Goal: Information Seeking & Learning: Check status

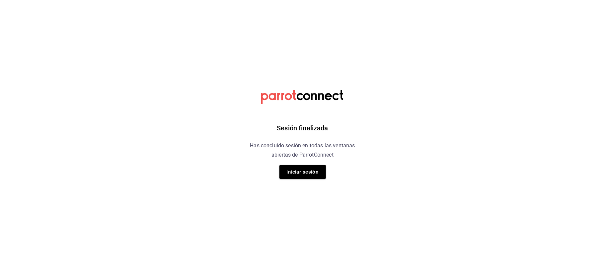
click at [307, 179] on div "Sesión finalizada Has concluido sesión en todas las ventanas abiertas de Parrot…" at bounding box center [303, 134] width 168 height 269
click at [306, 177] on button "Iniciar sesión" at bounding box center [302, 172] width 47 height 14
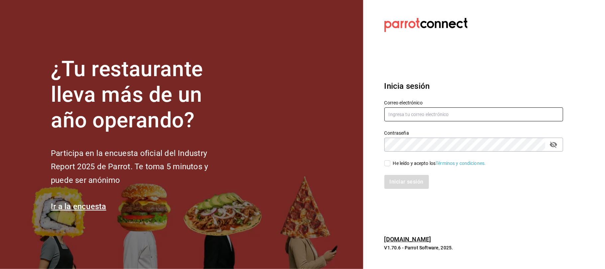
type input "karzzini.rg@karzo.mx"
click at [385, 162] on input "He leído y acepto los Términos y condiciones." at bounding box center [388, 163] width 6 height 6
checkbox input "true"
click at [396, 181] on button "Iniciar sesión" at bounding box center [407, 182] width 45 height 14
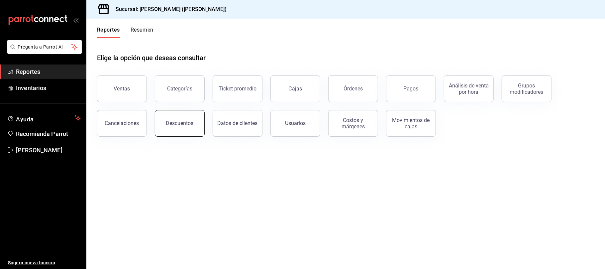
click at [190, 118] on button "Descuentos" at bounding box center [180, 123] width 50 height 27
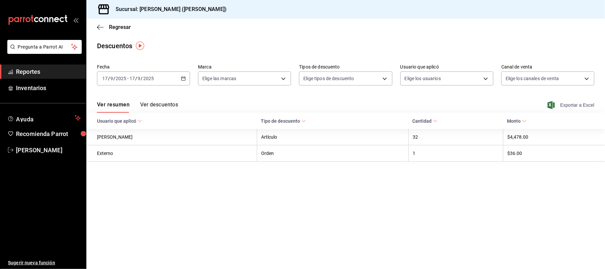
click at [578, 105] on span "Exportar a Excel" at bounding box center [572, 105] width 46 height 8
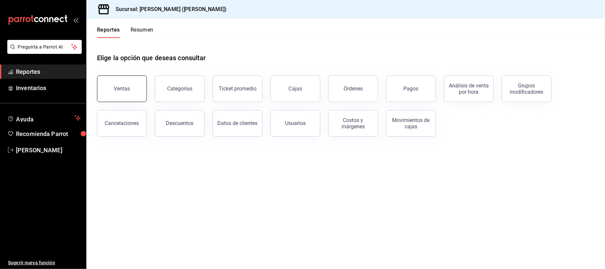
click at [133, 81] on button "Ventas" at bounding box center [122, 88] width 50 height 27
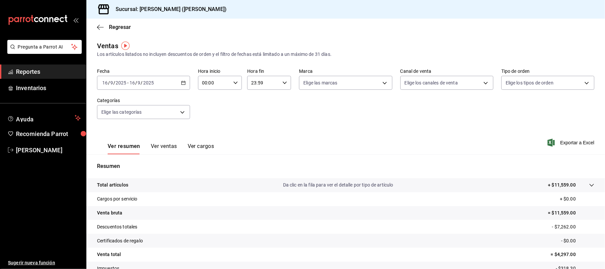
click at [169, 148] on button "Ver ventas" at bounding box center [164, 148] width 26 height 11
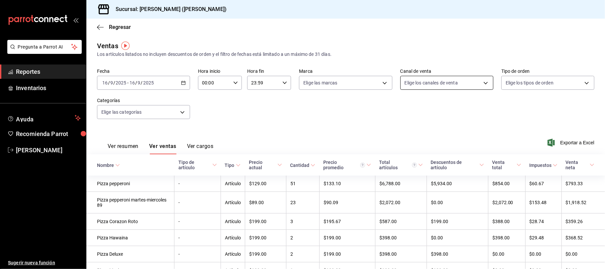
click at [411, 83] on body "Pregunta a Parrot AI Reportes Inventarios Ayuda Recomienda Parrot Catalina Eliz…" at bounding box center [302, 134] width 605 height 269
click at [442, 140] on li "Uber Eats" at bounding box center [442, 145] width 91 height 15
type input "UBER_EATS"
checkbox input "true"
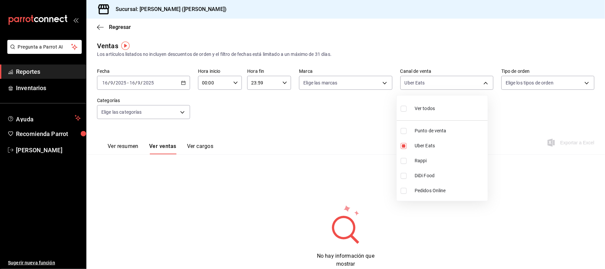
click at [446, 164] on li "Rappi" at bounding box center [442, 160] width 91 height 15
type input "UBER_EATS,RAPPI"
checkbox input "true"
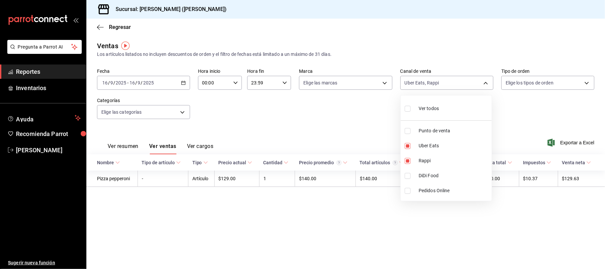
click at [116, 144] on div at bounding box center [302, 134] width 605 height 269
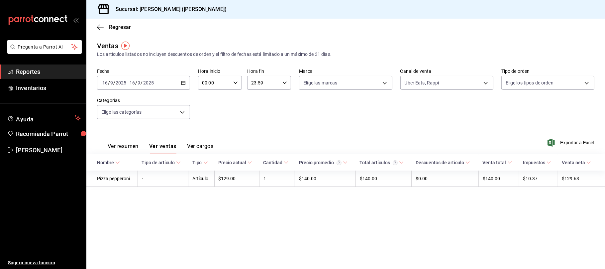
click at [116, 144] on button "Ver resumen" at bounding box center [123, 148] width 31 height 11
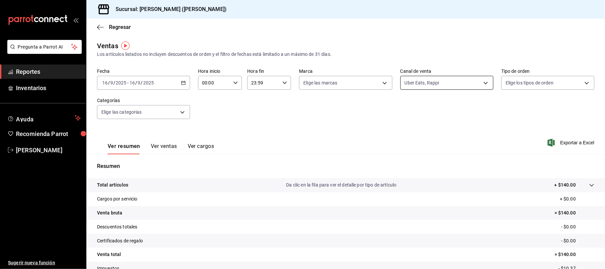
click at [404, 76] on body "Pregunta a Parrot AI Reportes Inventarios Ayuda Recomienda Parrot Catalina Eliz…" at bounding box center [302, 134] width 605 height 269
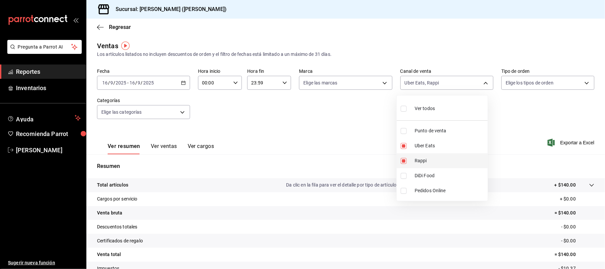
click at [441, 164] on li "Rappi" at bounding box center [442, 160] width 91 height 15
type input "UBER_EATS"
checkbox input "false"
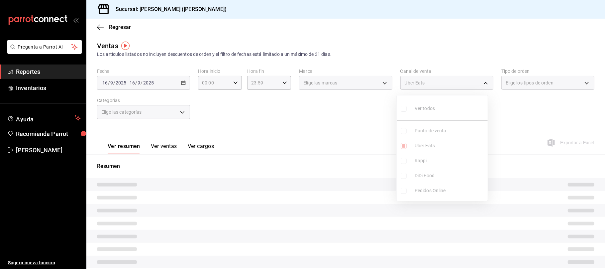
click at [436, 175] on ul "Ver todos Punto de venta Uber Eats Rappi DiDi Food Pedidos Online" at bounding box center [442, 147] width 91 height 105
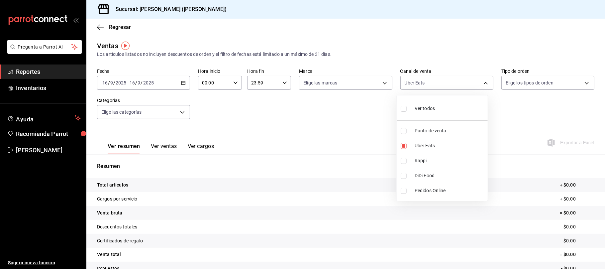
click at [436, 175] on span "DiDi Food" at bounding box center [450, 175] width 70 height 7
type input "UBER_EATS,DIDI_FOOD"
checkbox input "true"
click at [270, 125] on div at bounding box center [302, 134] width 605 height 269
click at [474, 84] on body "Pregunta a Parrot AI Reportes Inventarios Ayuda Recomienda Parrot Catalina Eliz…" at bounding box center [302, 134] width 605 height 269
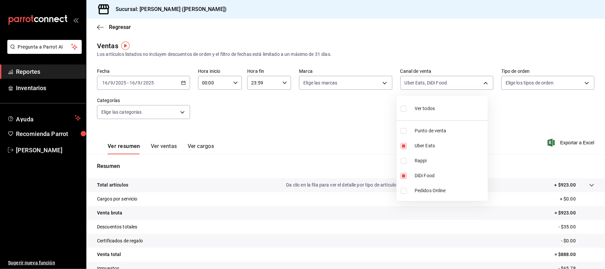
click at [445, 168] on li "Rappi" at bounding box center [442, 160] width 91 height 15
type input "UBER_EATS,DIDI_FOOD,RAPPI"
checkbox input "true"
click at [302, 124] on div at bounding box center [302, 134] width 605 height 269
click at [156, 146] on button "Ver ventas" at bounding box center [164, 148] width 26 height 11
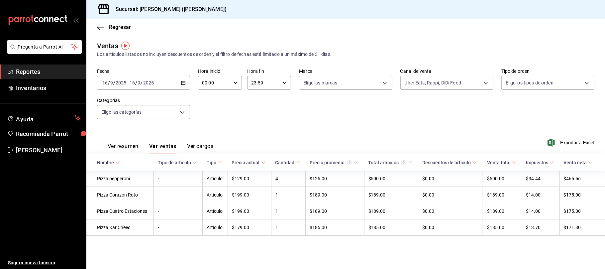
click at [130, 144] on button "Ver resumen" at bounding box center [123, 148] width 31 height 11
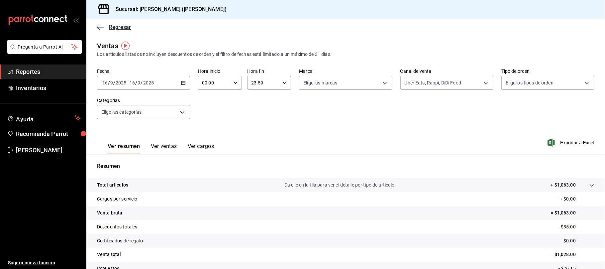
click at [118, 27] on span "Regresar" at bounding box center [120, 27] width 22 height 6
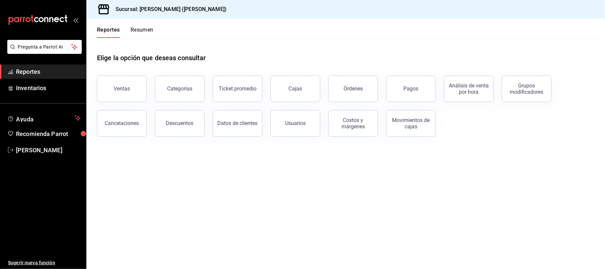
click at [369, 84] on button "Órdenes" at bounding box center [353, 88] width 50 height 27
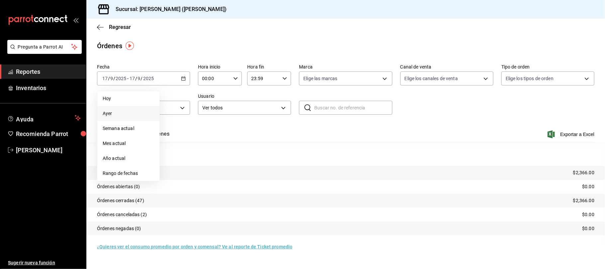
click at [137, 113] on span "Ayer" at bounding box center [129, 113] width 52 height 7
click at [577, 135] on span "Exportar a Excel" at bounding box center [572, 134] width 46 height 8
click at [465, 78] on body "Pregunta a Parrot AI Reportes Inventarios Ayuda Recomienda Parrot Catalina Eliz…" at bounding box center [302, 134] width 605 height 269
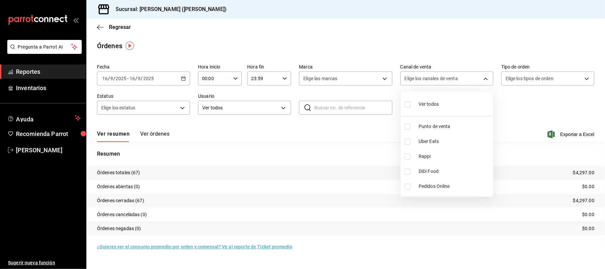
click at [431, 125] on span "Punto de venta" at bounding box center [455, 126] width 72 height 7
type input "PARROT"
checkbox input "true"
click at [159, 135] on div at bounding box center [302, 134] width 605 height 269
click at [159, 135] on button "Ver órdenes" at bounding box center [154, 136] width 29 height 11
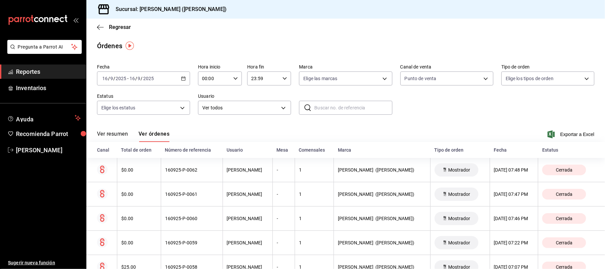
click at [114, 140] on button "Ver resumen" at bounding box center [112, 136] width 31 height 11
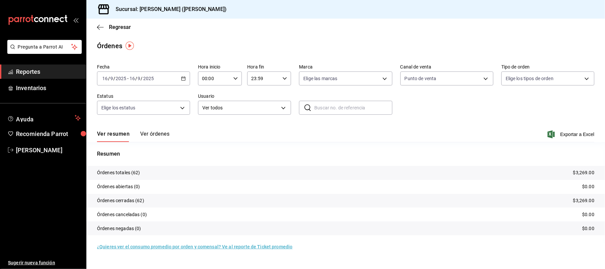
click at [111, 23] on div "Regresar" at bounding box center [345, 27] width 519 height 17
click at [111, 26] on span "Regresar" at bounding box center [120, 27] width 22 height 6
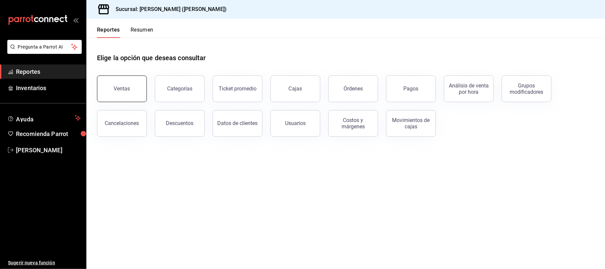
click at [141, 88] on button "Ventas" at bounding box center [122, 88] width 50 height 27
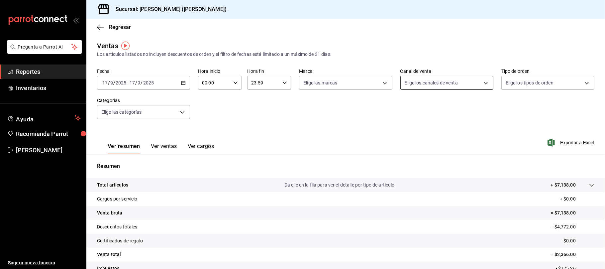
click at [417, 85] on body "Pregunta a Parrot AI Reportes Inventarios Ayuda Recomienda Parrot Catalina Eliz…" at bounding box center [302, 134] width 605 height 269
click at [177, 80] on div at bounding box center [302, 134] width 605 height 269
click at [177, 82] on div "2025-09-17 17 / 9 / 2025 - 2025-09-17 17 / 9 / 2025" at bounding box center [143, 83] width 93 height 14
click at [129, 111] on li "Ayer" at bounding box center [128, 117] width 62 height 15
click at [410, 86] on body "Pregunta a Parrot AI Reportes Inventarios Ayuda Recomienda Parrot Catalina Eliz…" at bounding box center [302, 134] width 605 height 269
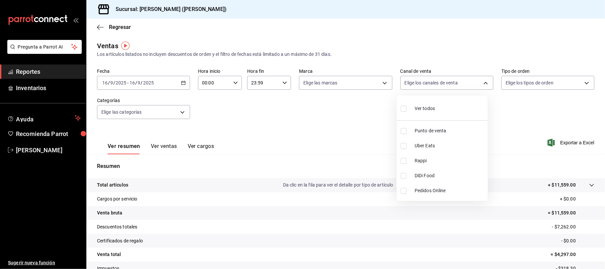
click at [419, 130] on span "Punto de venta" at bounding box center [450, 130] width 70 height 7
type input "PARROT"
checkbox input "true"
click at [286, 109] on div at bounding box center [302, 134] width 605 height 269
click at [162, 146] on button "Ver ventas" at bounding box center [164, 148] width 26 height 11
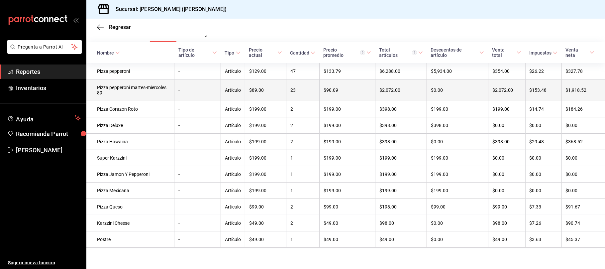
scroll to position [120, 0]
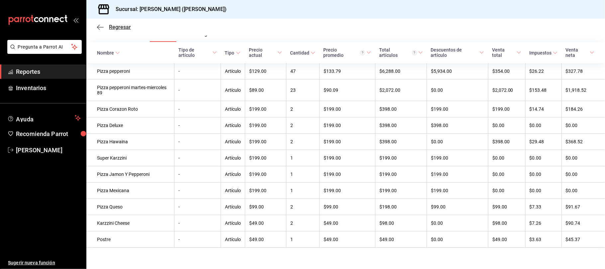
click at [118, 25] on span "Regresar" at bounding box center [120, 27] width 22 height 6
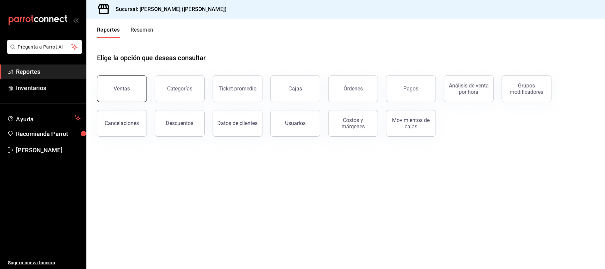
click at [133, 84] on button "Ventas" at bounding box center [122, 88] width 50 height 27
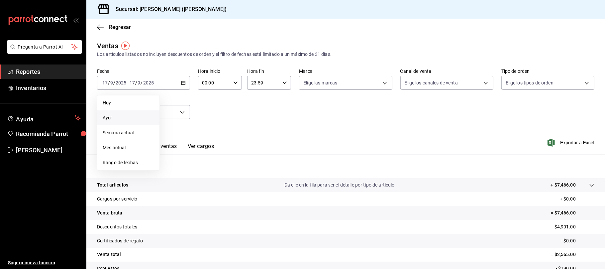
click at [136, 111] on li "Ayer" at bounding box center [128, 117] width 62 height 15
click at [115, 25] on span "Regresar" at bounding box center [120, 27] width 22 height 6
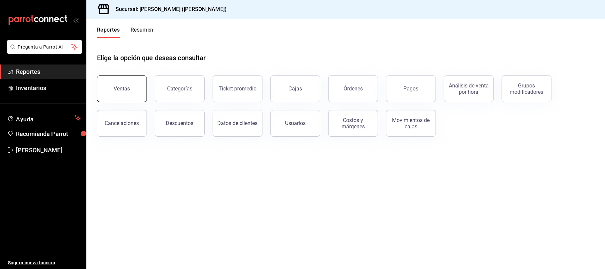
click at [132, 81] on button "Ventas" at bounding box center [122, 88] width 50 height 27
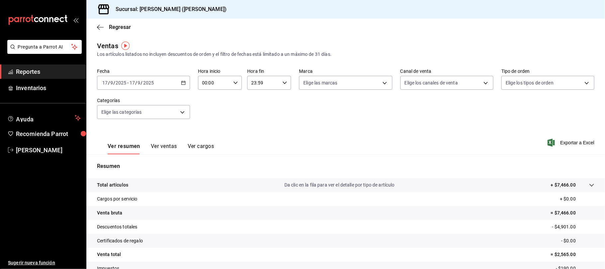
click at [166, 148] on button "Ver ventas" at bounding box center [164, 148] width 26 height 11
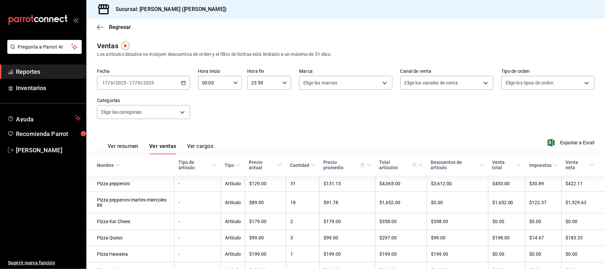
click at [167, 79] on div "2025-09-17 17 / 9 / 2025 - 2025-09-17 17 / 9 / 2025" at bounding box center [143, 83] width 93 height 14
click at [125, 118] on span "Ayer" at bounding box center [129, 117] width 52 height 7
click at [418, 86] on body "Pregunta a Parrot AI Reportes Inventarios Ayuda Recomienda Parrot Catalina Eliz…" at bounding box center [302, 134] width 605 height 269
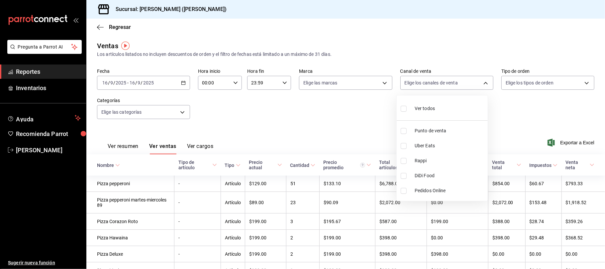
click at [419, 130] on span "Punto de venta" at bounding box center [450, 130] width 70 height 7
type input "PARROT"
checkbox input "true"
click at [335, 112] on div at bounding box center [302, 134] width 605 height 269
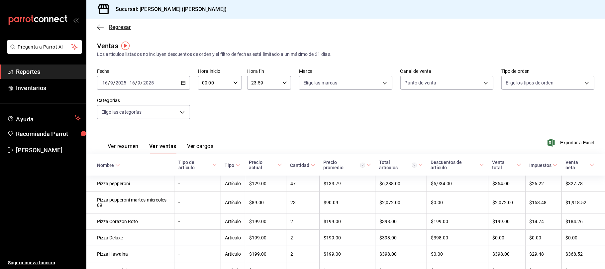
click at [125, 25] on span "Regresar" at bounding box center [120, 27] width 22 height 6
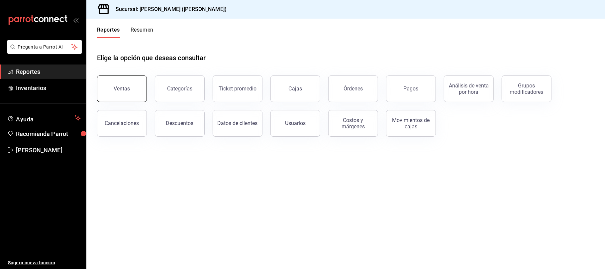
click at [128, 84] on button "Ventas" at bounding box center [122, 88] width 50 height 27
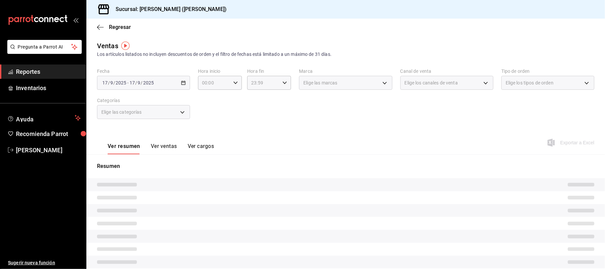
click at [427, 86] on body "Pregunta a Parrot AI Reportes Inventarios Ayuda Recomienda Parrot Catalina Eliz…" at bounding box center [302, 134] width 605 height 269
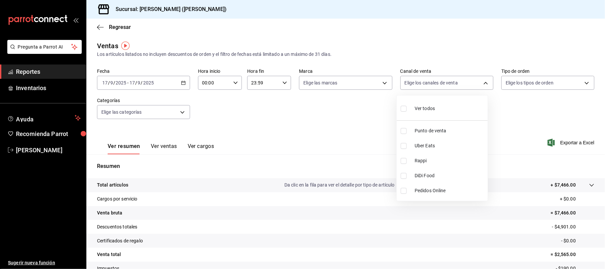
click at [456, 142] on span "Uber Eats" at bounding box center [450, 145] width 70 height 7
type input "UBER_EATS"
checkbox input "true"
click at [451, 155] on li "Rappi" at bounding box center [442, 160] width 91 height 15
type input "UBER_EATS,RAPPI"
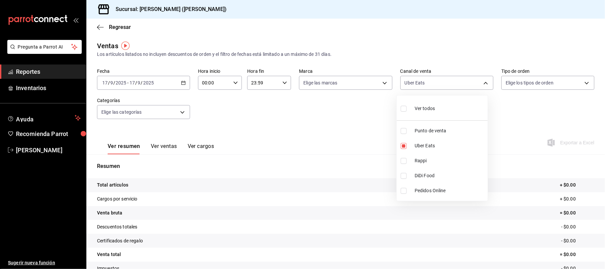
checkbox input "true"
click at [447, 175] on span "DiDi Food" at bounding box center [450, 175] width 70 height 7
type input "UBER_EATS,RAPPI,DIDI_FOOD"
checkbox input "true"
click at [272, 128] on div at bounding box center [302, 134] width 605 height 269
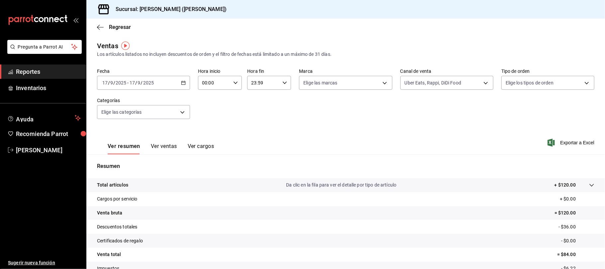
click at [167, 148] on button "Ver ventas" at bounding box center [164, 148] width 26 height 11
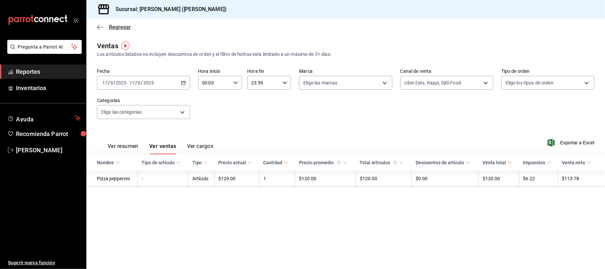
click at [128, 27] on span "Regresar" at bounding box center [120, 27] width 22 height 6
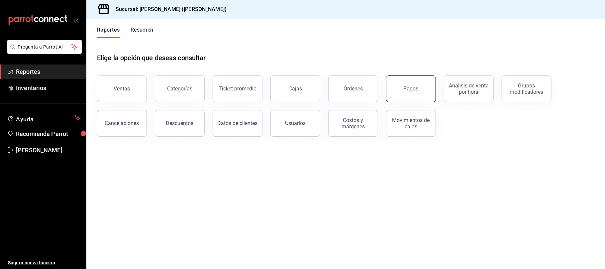
click at [422, 84] on button "Pagos" at bounding box center [411, 88] width 50 height 27
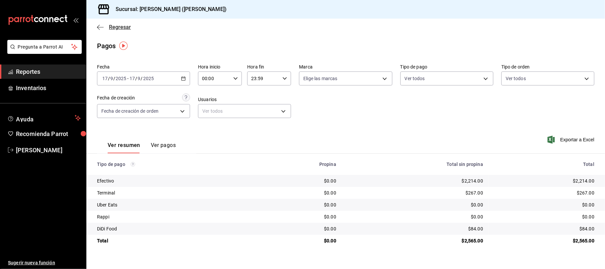
click at [119, 26] on span "Regresar" at bounding box center [120, 27] width 22 height 6
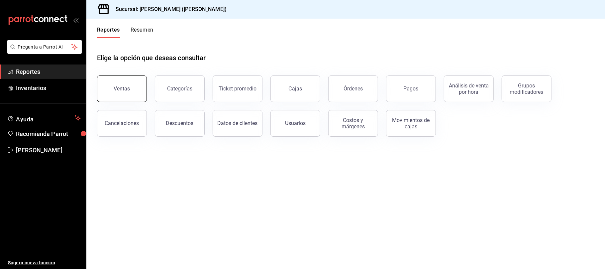
click at [128, 75] on div "Ventas" at bounding box center [118, 84] width 58 height 35
click at [128, 84] on button "Ventas" at bounding box center [122, 88] width 50 height 27
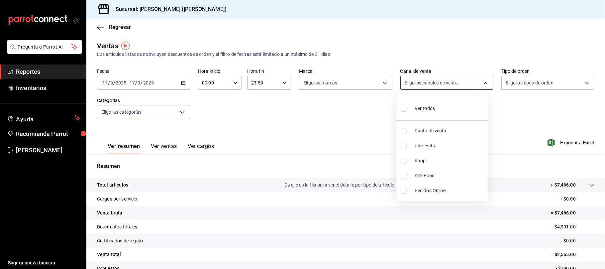
click at [446, 87] on body "Pregunta a Parrot AI Reportes Inventarios Ayuda Recomienda Parrot Catalina Eliz…" at bounding box center [302, 134] width 605 height 269
click at [432, 133] on span "Punto de venta" at bounding box center [450, 130] width 70 height 7
type input "PARROT"
checkbox input "true"
click at [299, 105] on div at bounding box center [302, 134] width 605 height 269
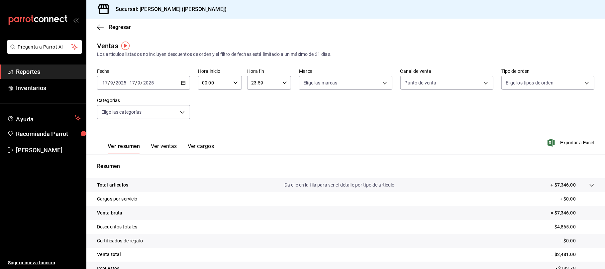
click at [166, 147] on button "Ver ventas" at bounding box center [164, 148] width 26 height 11
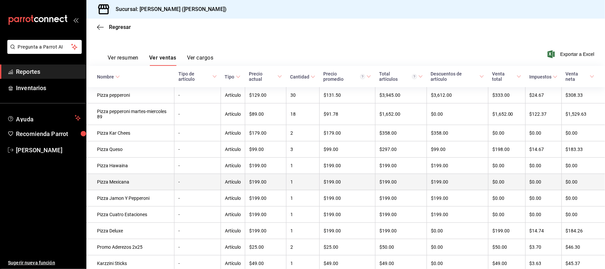
scroll to position [120, 0]
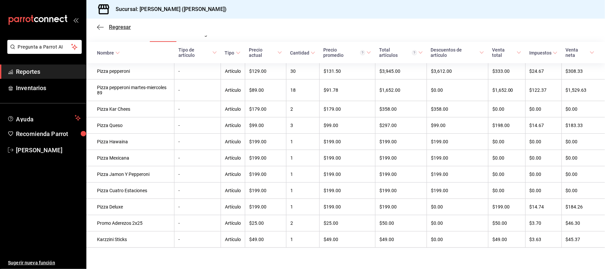
click at [118, 28] on span "Regresar" at bounding box center [120, 27] width 22 height 6
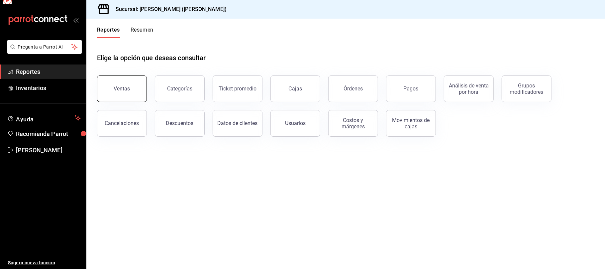
click at [127, 80] on button "Ventas" at bounding box center [122, 88] width 50 height 27
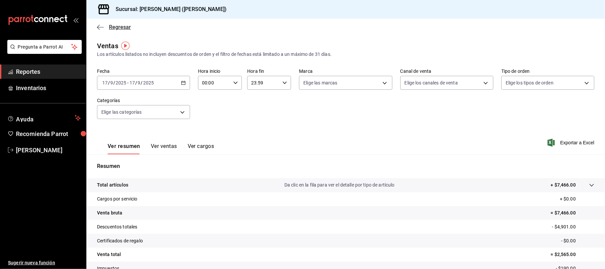
click at [116, 24] on span "Regresar" at bounding box center [120, 27] width 22 height 6
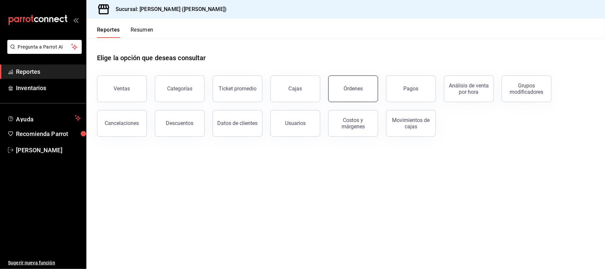
click at [363, 80] on button "Órdenes" at bounding box center [353, 88] width 50 height 27
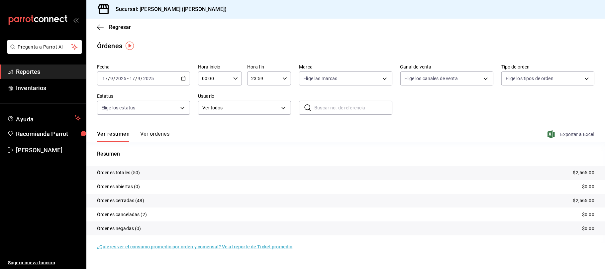
click at [576, 133] on span "Exportar a Excel" at bounding box center [572, 134] width 46 height 8
click at [114, 28] on span "Regresar" at bounding box center [120, 27] width 22 height 6
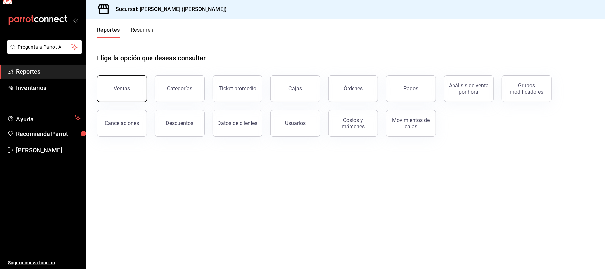
click at [115, 80] on button "Ventas" at bounding box center [122, 88] width 50 height 27
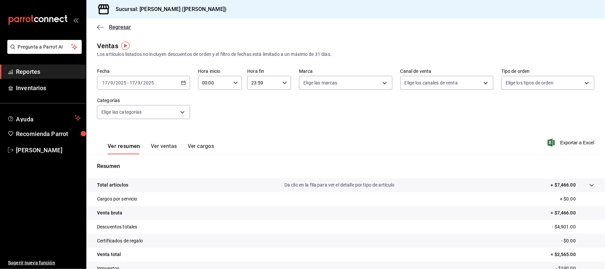
click at [117, 25] on span "Regresar" at bounding box center [120, 27] width 22 height 6
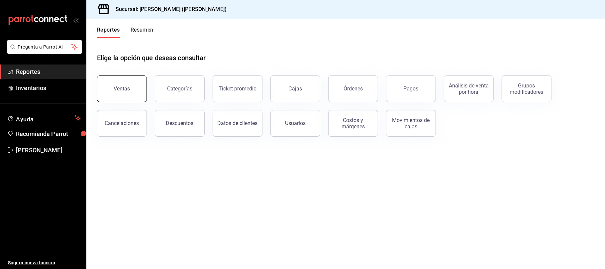
click at [131, 86] on button "Ventas" at bounding box center [122, 88] width 50 height 27
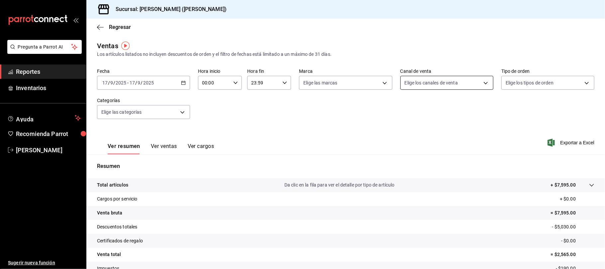
click at [442, 87] on body "Pregunta a Parrot AI Reportes Inventarios Ayuda Recomienda Parrot Catalina Eliz…" at bounding box center [302, 134] width 605 height 269
drag, startPoint x: 427, startPoint y: 131, endPoint x: 411, endPoint y: 128, distance: 16.6
click at [427, 131] on span "Punto de venta" at bounding box center [450, 130] width 70 height 7
type input "PARROT"
checkbox input "true"
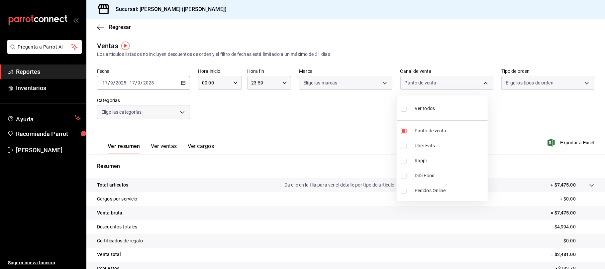
click at [289, 116] on div at bounding box center [302, 134] width 605 height 269
click at [159, 146] on button "Ver ventas" at bounding box center [164, 148] width 26 height 11
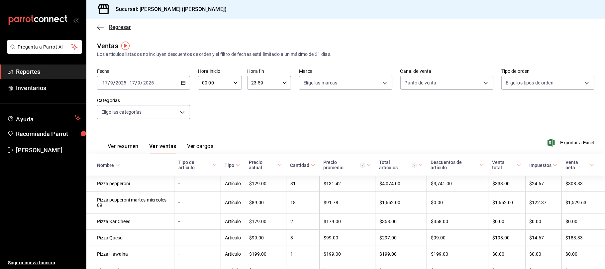
click at [112, 27] on span "Regresar" at bounding box center [120, 27] width 22 height 6
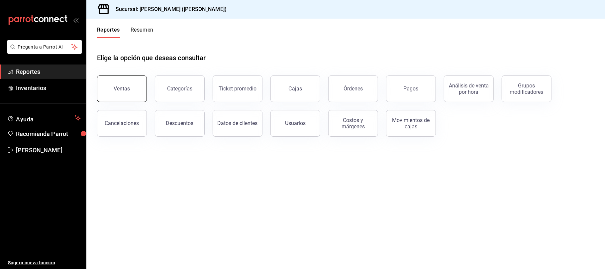
click at [116, 81] on button "Ventas" at bounding box center [122, 88] width 50 height 27
